Goal: Task Accomplishment & Management: Complete application form

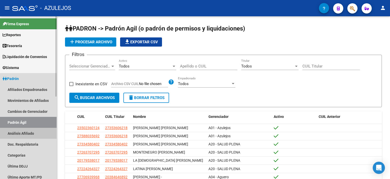
click at [20, 134] on link "Análisis Afiliado" at bounding box center [28, 132] width 57 height 11
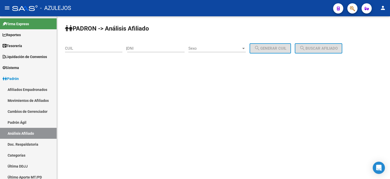
click at [149, 49] on input "DNI" at bounding box center [155, 48] width 57 height 5
type input "31995790"
click at [207, 50] on span "Sexo" at bounding box center [214, 48] width 53 height 5
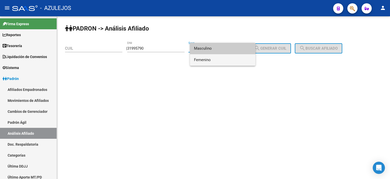
click at [206, 63] on span "Femenino" at bounding box center [222, 59] width 57 height 11
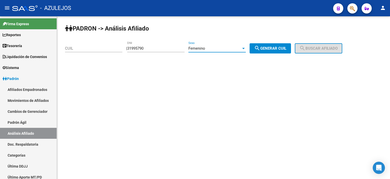
click at [284, 47] on span "search Generar CUIL" at bounding box center [270, 48] width 32 height 5
type input "27-31995790-7"
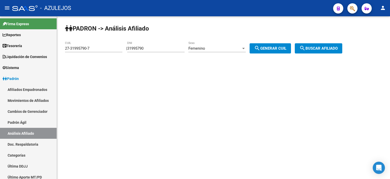
click at [322, 47] on span "search Buscar afiliado" at bounding box center [318, 48] width 38 height 5
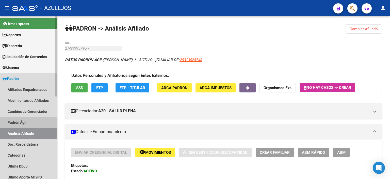
click at [19, 120] on link "Padrón Ágil" at bounding box center [28, 122] width 57 height 11
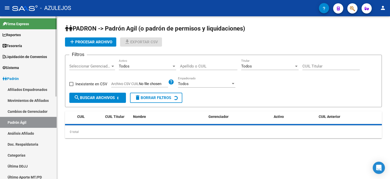
click at [24, 134] on link "Análisis Afiliado" at bounding box center [28, 132] width 57 height 11
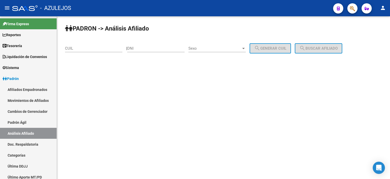
click at [170, 47] on input "DNI" at bounding box center [155, 48] width 57 height 5
type input "31434173"
click at [218, 47] on span "Sexo" at bounding box center [214, 48] width 53 height 5
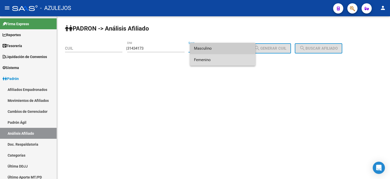
click at [218, 57] on span "Femenino" at bounding box center [222, 59] width 57 height 11
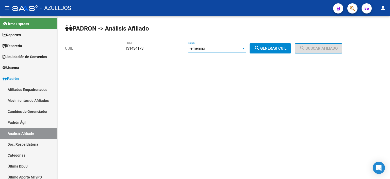
click at [260, 54] on div "PADRON -> Análisis Afiliado CUIL | 31434173 DNI Femenino Sexo search Generar CU…" at bounding box center [223, 42] width 333 height 53
click at [260, 49] on mat-icon "search" at bounding box center [257, 48] width 6 height 6
type input "27-31434173-8"
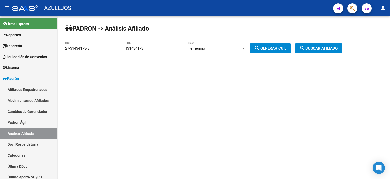
click at [326, 47] on span "search Buscar afiliado" at bounding box center [318, 48] width 38 height 5
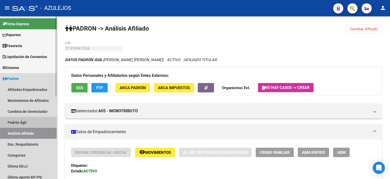
click at [20, 122] on link "Padrón Ágil" at bounding box center [28, 122] width 57 height 11
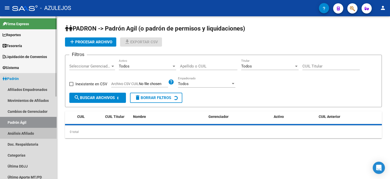
click at [26, 133] on link "Análisis Afiliado" at bounding box center [28, 132] width 57 height 11
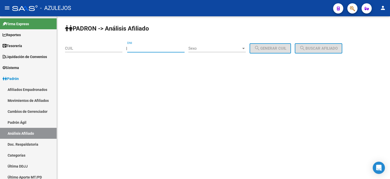
click at [142, 50] on input "DNI" at bounding box center [155, 48] width 57 height 5
type input "42679697"
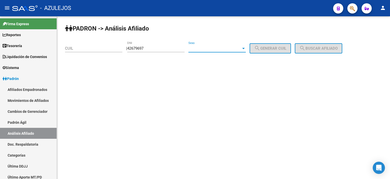
click at [204, 50] on span "Sexo" at bounding box center [214, 48] width 53 height 5
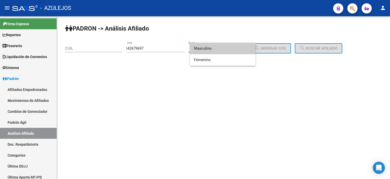
click at [204, 50] on span "Masculino" at bounding box center [222, 48] width 57 height 11
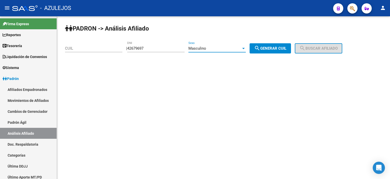
click at [286, 47] on span "search Generar CUIL" at bounding box center [270, 48] width 32 height 5
type input "20-42679697-0"
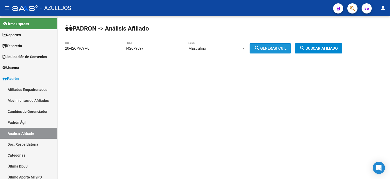
click at [303, 47] on button "search Buscar afiliado" at bounding box center [318, 48] width 47 height 10
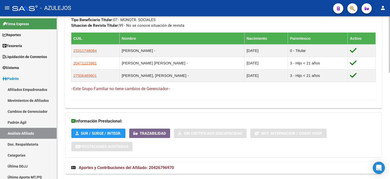
scroll to position [305, 0]
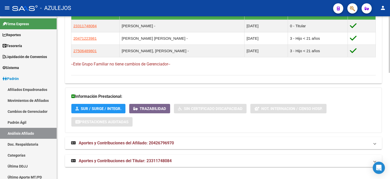
click at [121, 144] on span "Aportes y Contribuciones del Afiliado: 20426796970" at bounding box center [126, 142] width 95 height 5
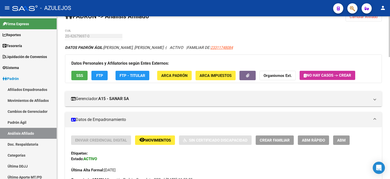
scroll to position [0, 0]
